Goal: Download file/media

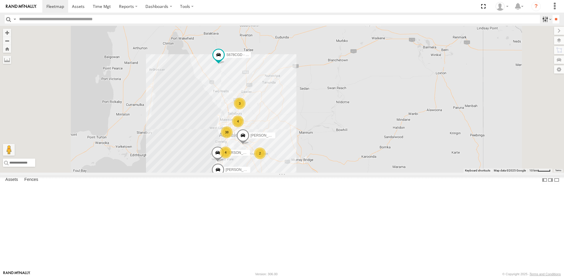
click at [541, 15] on label at bounding box center [546, 19] width 13 height 9
click at [543, 17] on label at bounding box center [546, 19] width 13 height 9
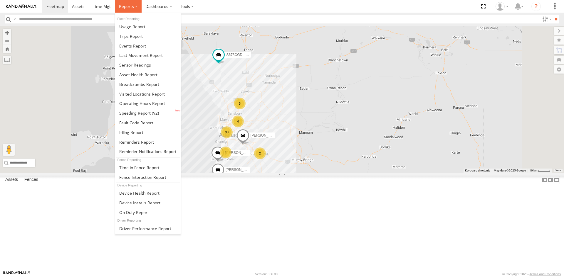
click at [126, 7] on span at bounding box center [126, 7] width 15 height 6
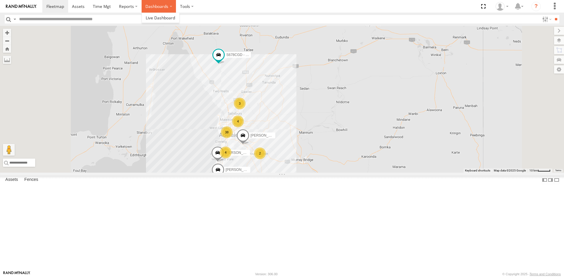
click at [164, 11] on label "Dashboards" at bounding box center [158, 6] width 35 height 13
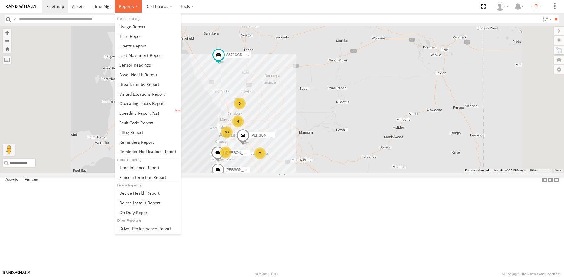
click at [123, 11] on label at bounding box center [128, 6] width 27 height 13
click at [137, 63] on span at bounding box center [135, 65] width 32 height 6
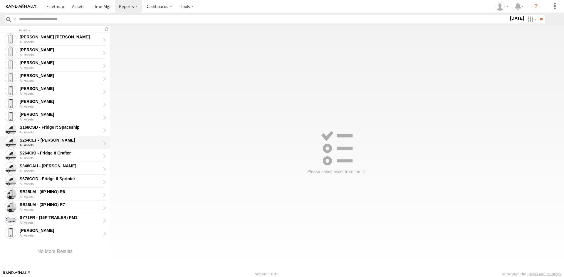
click at [61, 145] on div "All Assets" at bounding box center [62, 146] width 85 height 4
type input "**********"
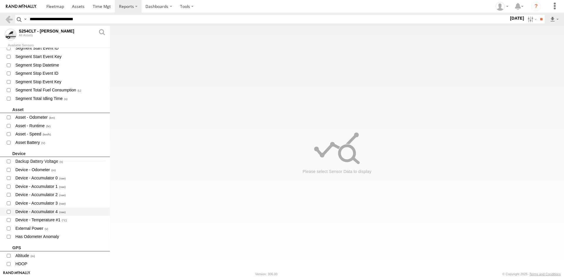
scroll to position [117, 0]
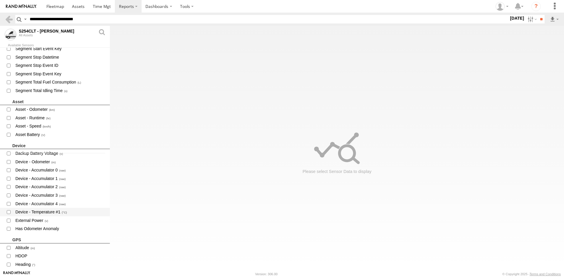
click at [13, 212] on label "Device - Temperature #1" at bounding box center [55, 212] width 110 height 9
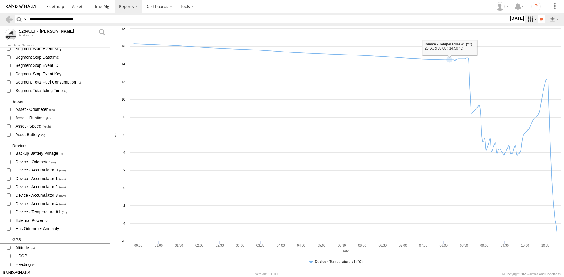
click at [527, 19] on label at bounding box center [531, 19] width 13 height 9
click at [0, 0] on label at bounding box center [0, 0] width 0 height 0
click at [539, 19] on input "**" at bounding box center [541, 19] width 7 height 9
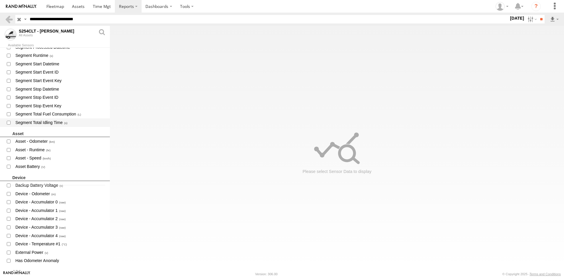
scroll to position [117, 0]
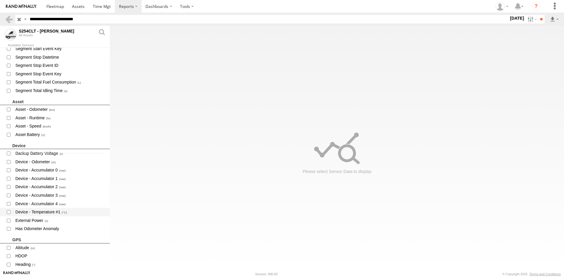
click at [41, 212] on span "Device - Temperature #1" at bounding box center [60, 212] width 91 height 7
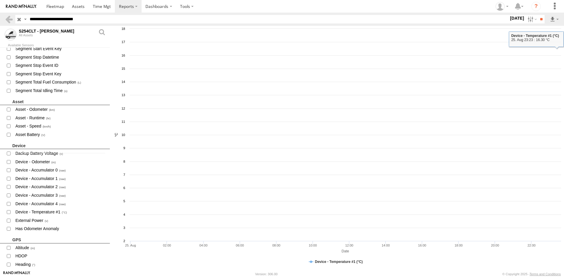
click at [553, 24] on header "Search Query Asset ID Asset Label Registration Manufacturer Model VIN S" at bounding box center [282, 19] width 564 height 13
click at [552, 23] on label at bounding box center [554, 19] width 10 height 9
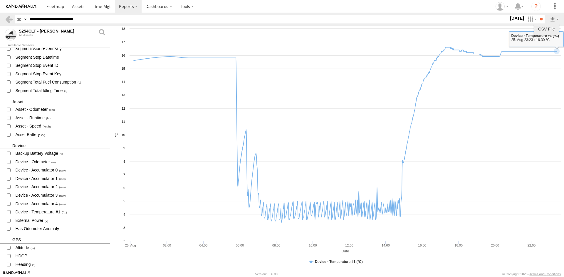
click at [550, 30] on link "CSV File" at bounding box center [546, 29] width 21 height 9
